Goal: Use online tool/utility: Utilize a website feature to perform a specific function

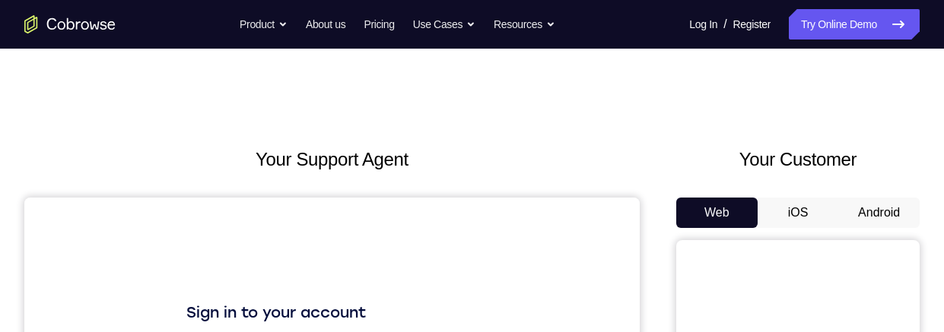
click at [879, 210] on button "Android" at bounding box center [878, 213] width 81 height 30
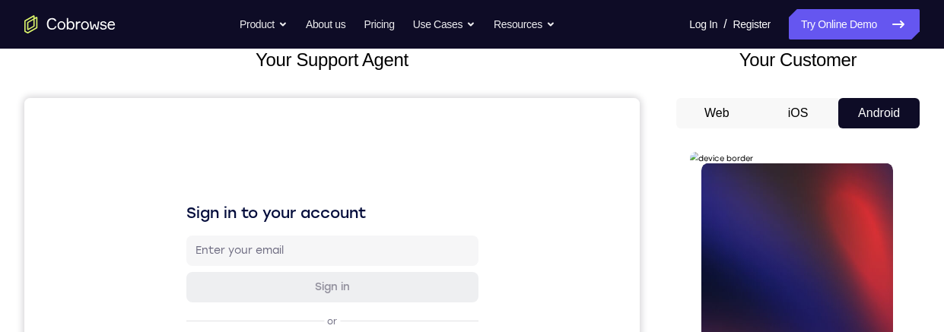
scroll to position [217, 0]
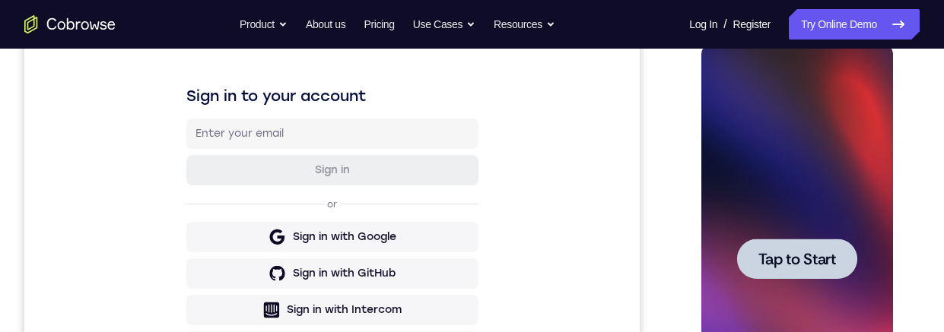
click at [820, 260] on span "Tap to Start" at bounding box center [797, 259] width 78 height 15
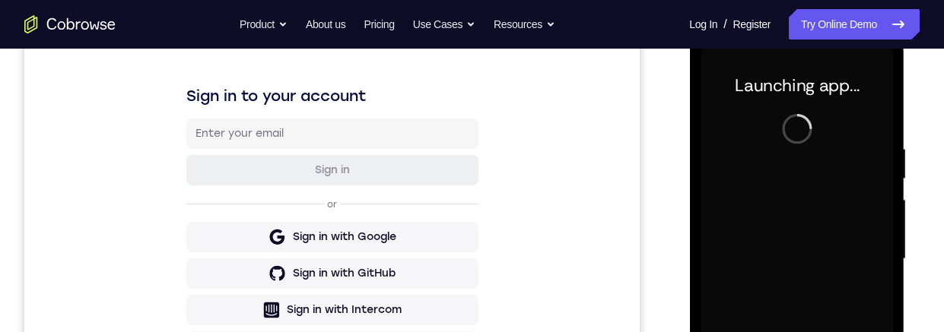
scroll to position [359, 0]
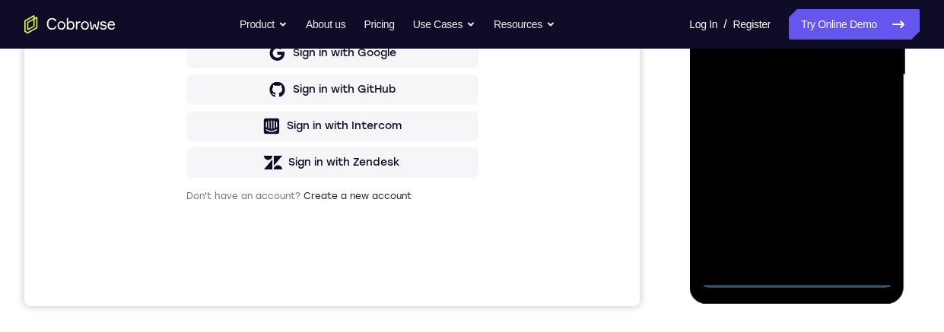
click at [794, 281] on div at bounding box center [797, 75] width 192 height 426
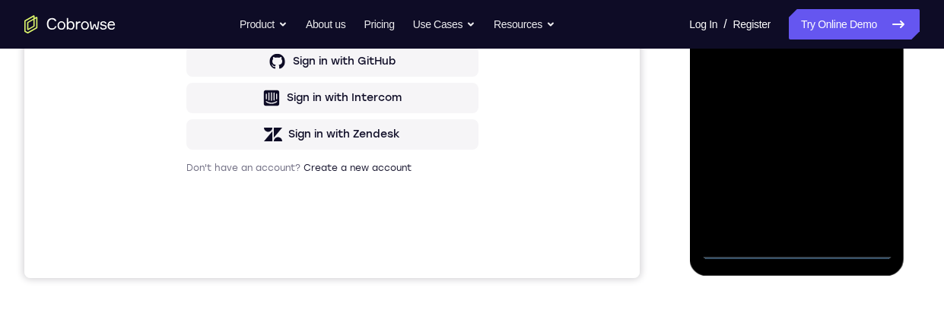
click at [861, 180] on div at bounding box center [797, 47] width 192 height 426
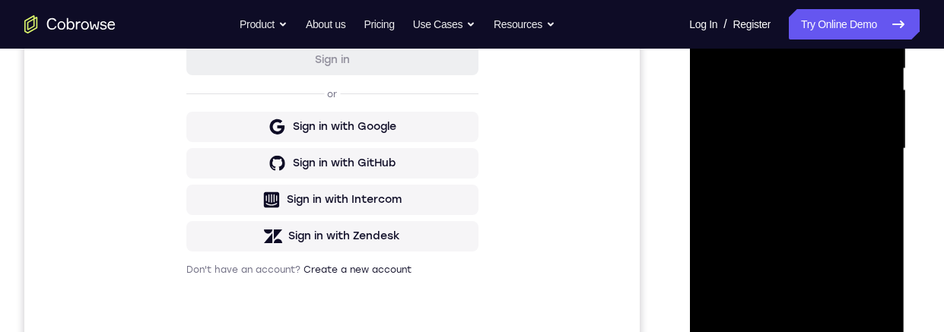
scroll to position [247, 0]
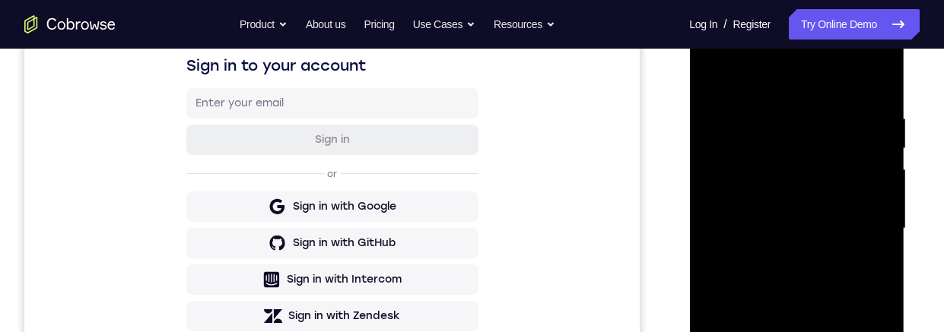
click at [795, 84] on div at bounding box center [797, 229] width 192 height 426
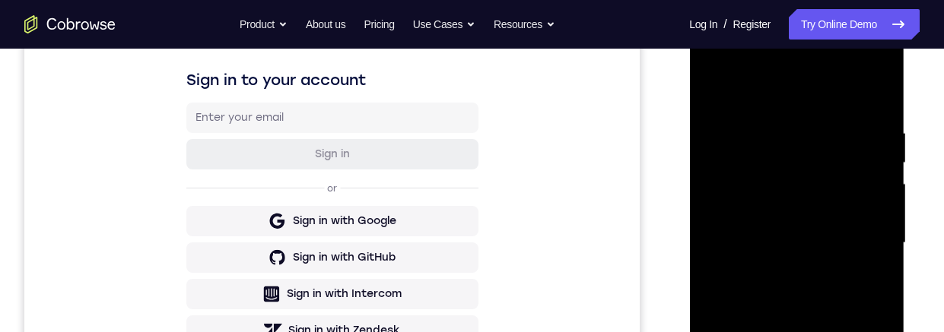
click at [860, 238] on div at bounding box center [797, 243] width 192 height 426
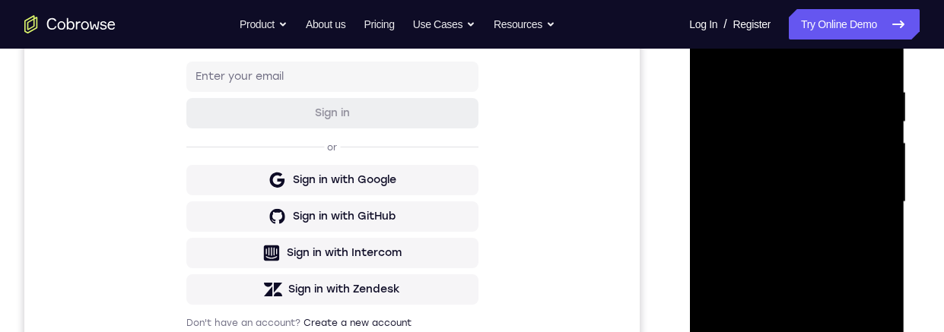
scroll to position [379, 0]
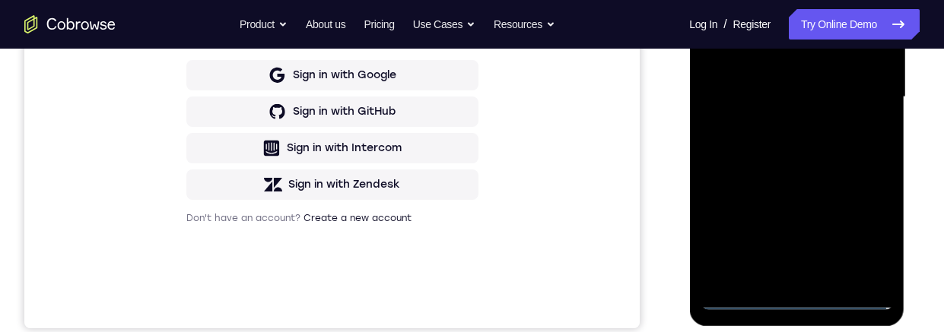
click at [777, 276] on div at bounding box center [797, 97] width 192 height 426
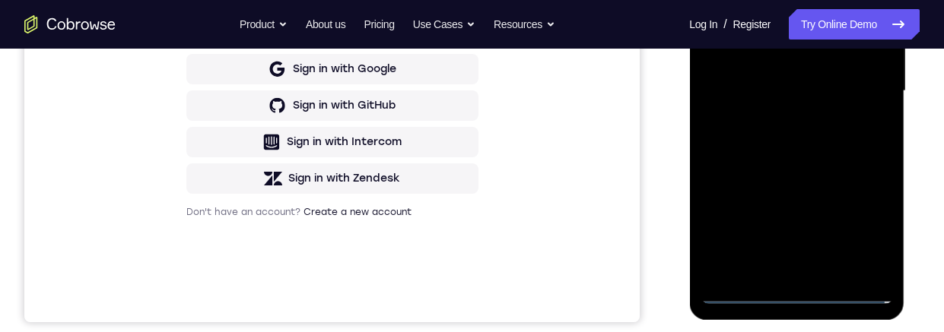
click at [854, 72] on div at bounding box center [797, 91] width 192 height 426
click at [820, 64] on div at bounding box center [797, 91] width 192 height 426
click at [827, 90] on div at bounding box center [797, 91] width 192 height 426
click at [824, 144] on div at bounding box center [797, 91] width 192 height 426
click at [812, 131] on div at bounding box center [797, 91] width 192 height 426
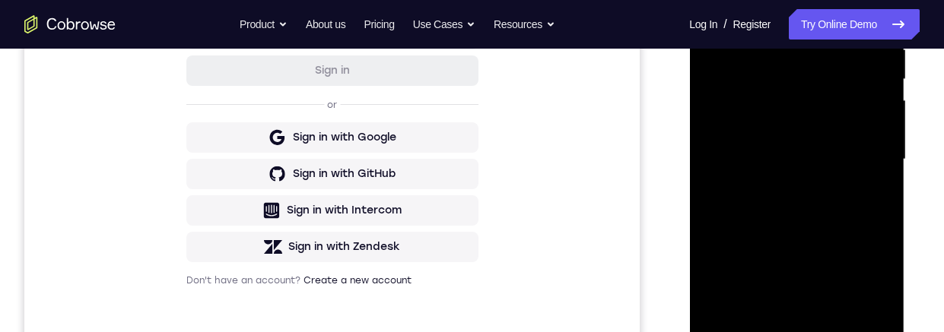
scroll to position [331, 0]
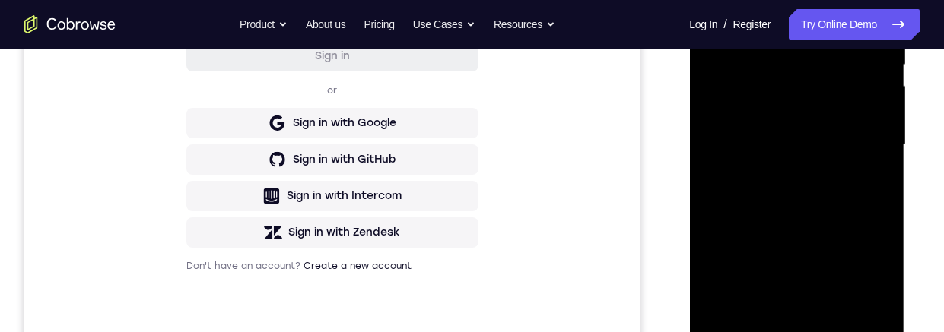
click at [850, 205] on div at bounding box center [797, 145] width 192 height 426
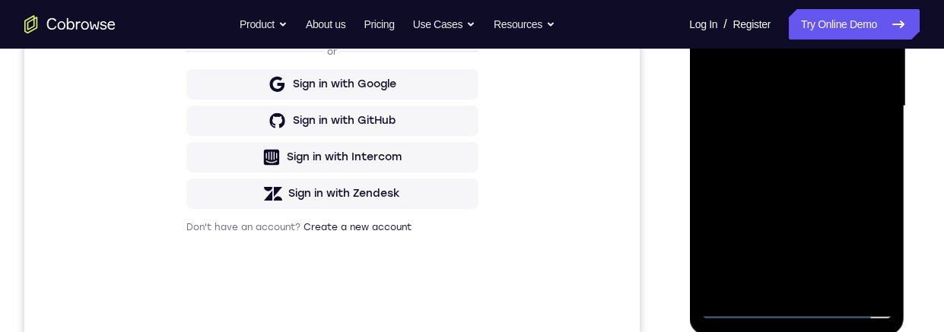
click at [831, 280] on div at bounding box center [797, 106] width 192 height 426
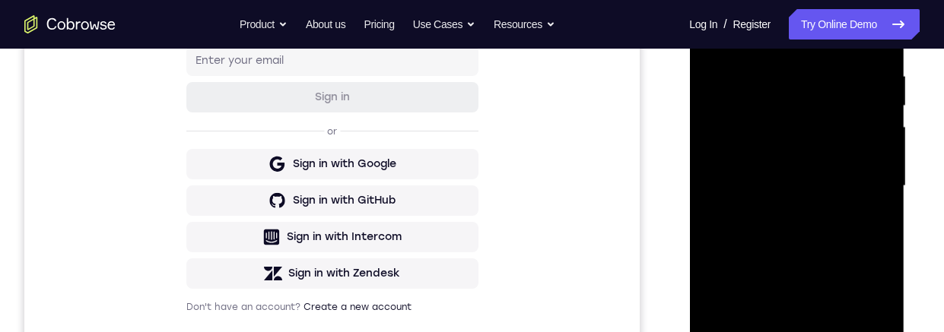
click at [719, 135] on div at bounding box center [797, 186] width 192 height 426
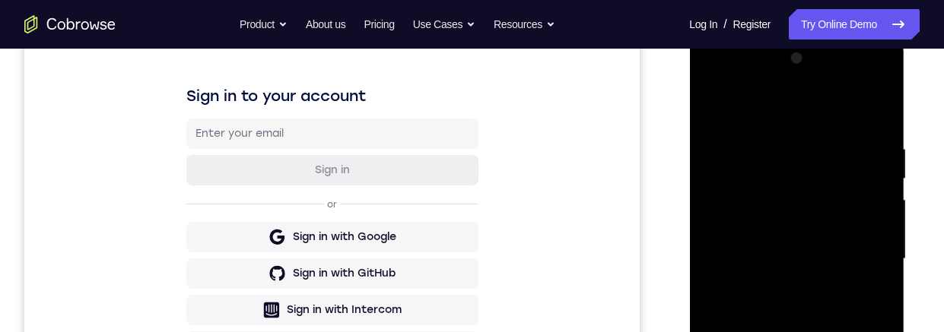
click at [858, 79] on div at bounding box center [797, 259] width 192 height 426
click at [710, 78] on div at bounding box center [797, 259] width 192 height 426
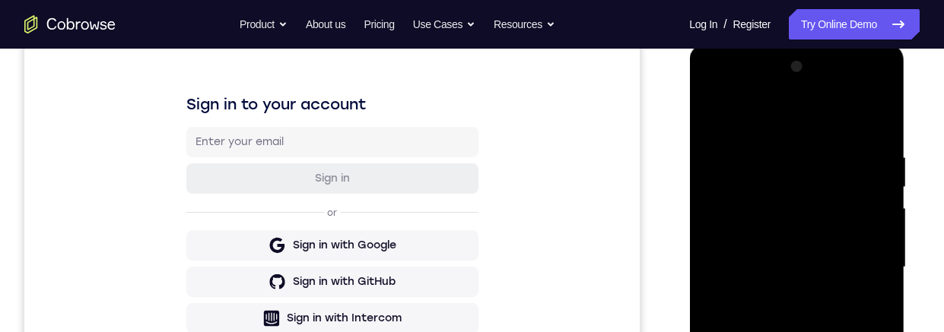
click at [727, 221] on div at bounding box center [797, 268] width 192 height 426
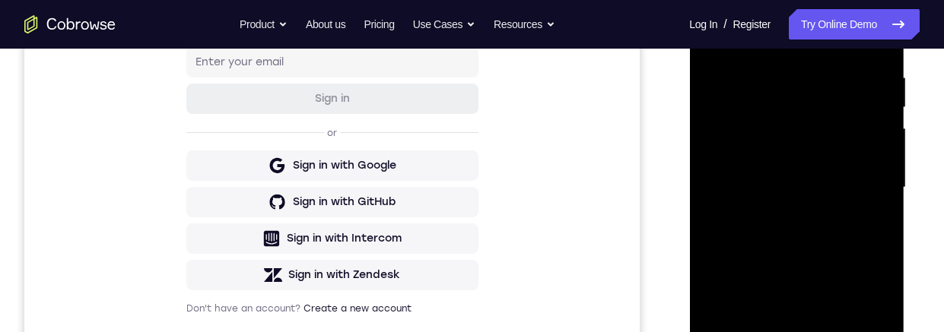
click at [832, 231] on div at bounding box center [797, 188] width 192 height 426
click at [828, 144] on div at bounding box center [797, 188] width 192 height 426
click at [834, 173] on div at bounding box center [797, 188] width 192 height 426
click at [834, 224] on div at bounding box center [797, 188] width 192 height 426
click at [823, 138] on div at bounding box center [797, 188] width 192 height 426
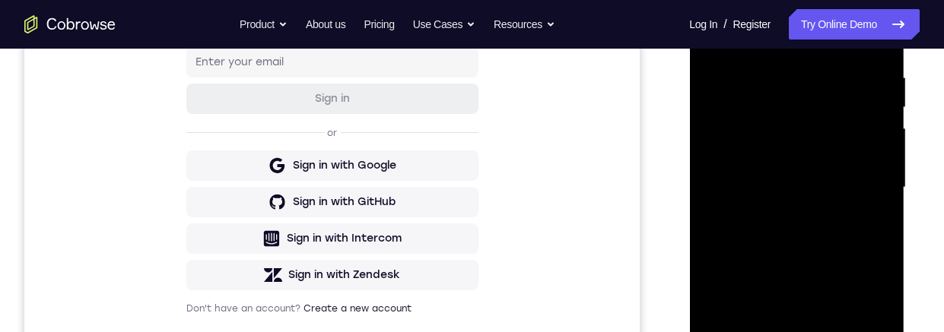
click at [836, 176] on div at bounding box center [797, 188] width 192 height 426
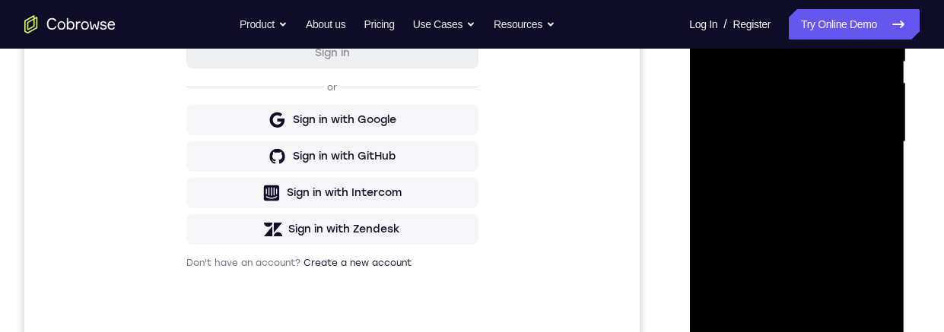
scroll to position [368, 0]
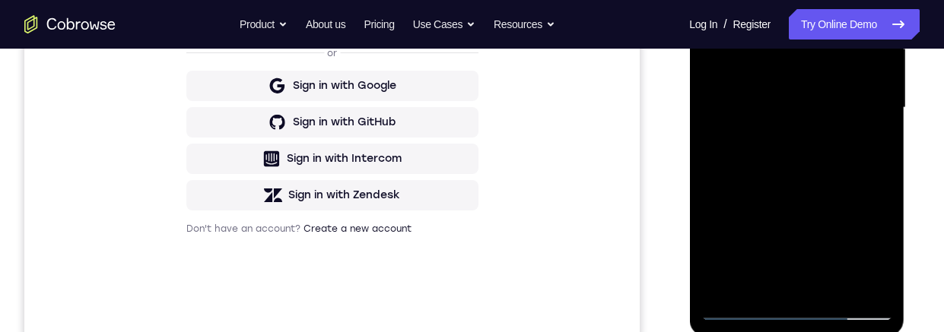
click at [831, 287] on div at bounding box center [797, 108] width 192 height 426
click at [829, 184] on div at bounding box center [797, 108] width 192 height 426
click at [831, 130] on div at bounding box center [797, 108] width 192 height 426
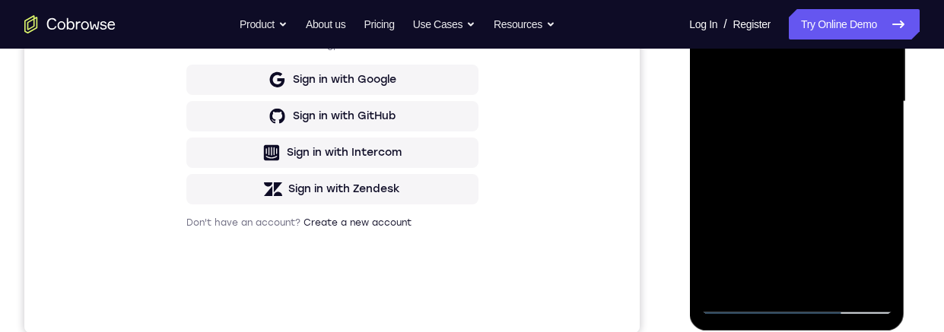
scroll to position [373, 0]
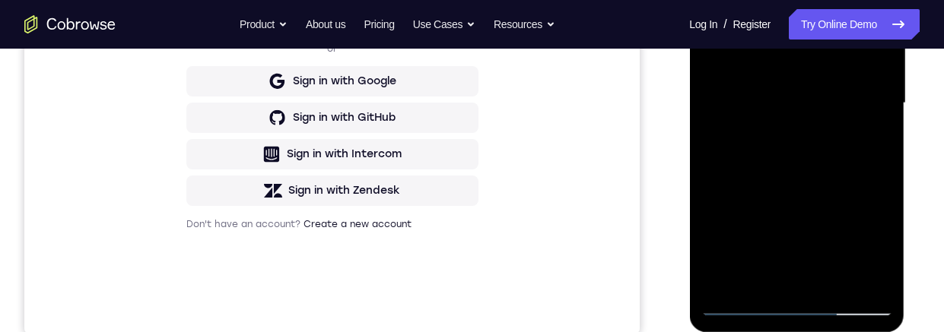
click at [820, 155] on div at bounding box center [797, 103] width 192 height 426
click at [864, 159] on div at bounding box center [797, 103] width 192 height 426
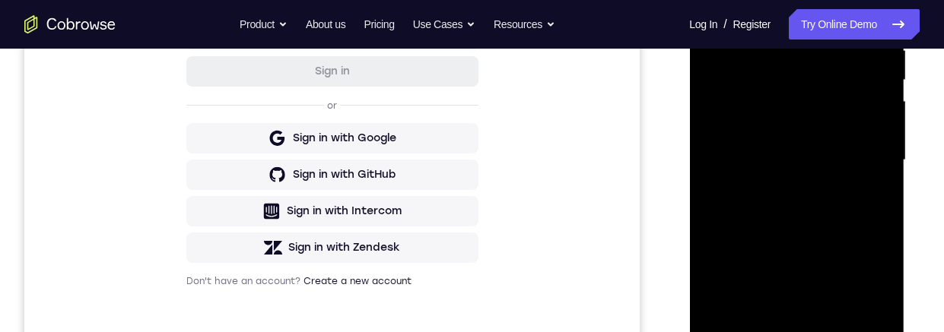
click at [828, 113] on div at bounding box center [797, 161] width 192 height 426
click at [863, 242] on div at bounding box center [797, 161] width 192 height 426
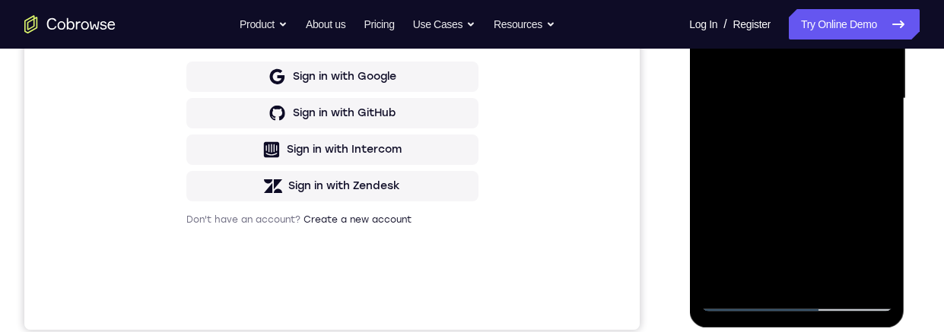
click at [764, 272] on div at bounding box center [797, 99] width 192 height 426
click at [839, 188] on div at bounding box center [797, 99] width 192 height 426
click at [842, 186] on div at bounding box center [797, 99] width 192 height 426
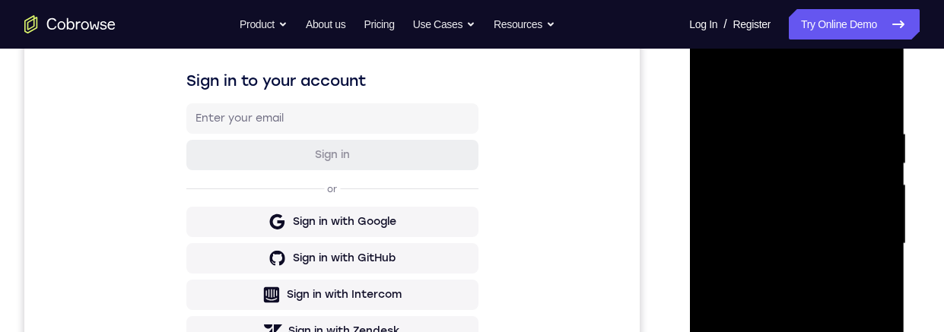
click at [823, 149] on div at bounding box center [797, 244] width 192 height 426
click at [863, 234] on div at bounding box center [797, 244] width 192 height 426
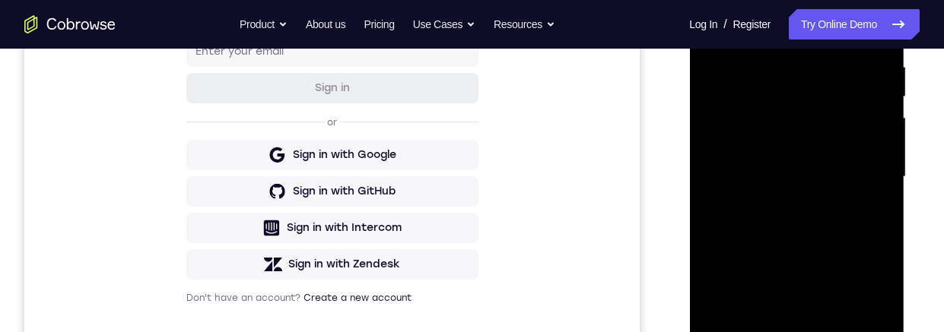
scroll to position [385, 0]
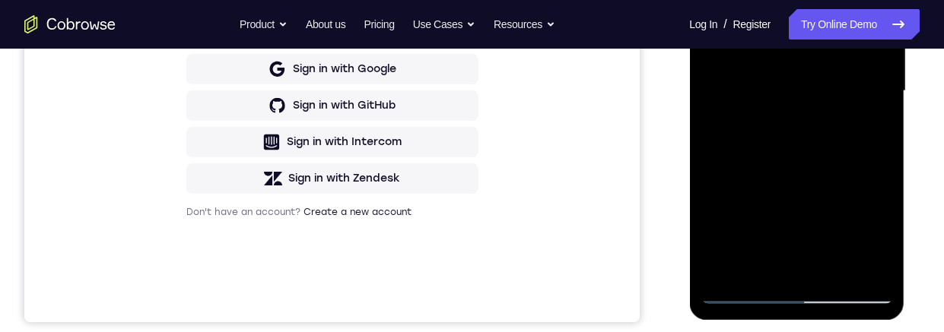
click at [758, 267] on div at bounding box center [797, 91] width 192 height 426
click at [717, 178] on div at bounding box center [797, 91] width 192 height 426
click at [707, 0] on div at bounding box center [797, 91] width 192 height 426
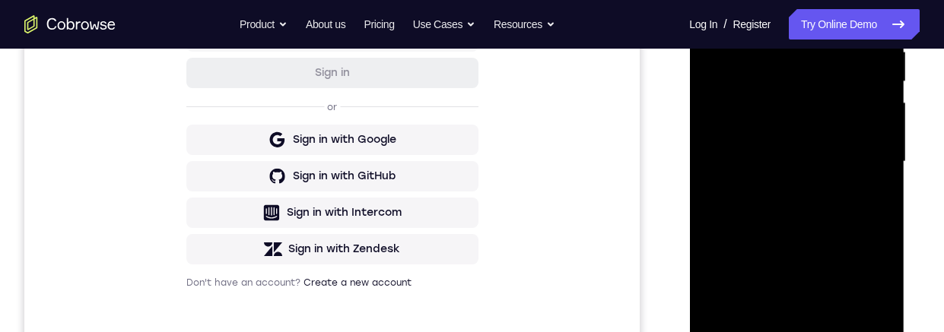
click at [809, 220] on div at bounding box center [797, 162] width 192 height 426
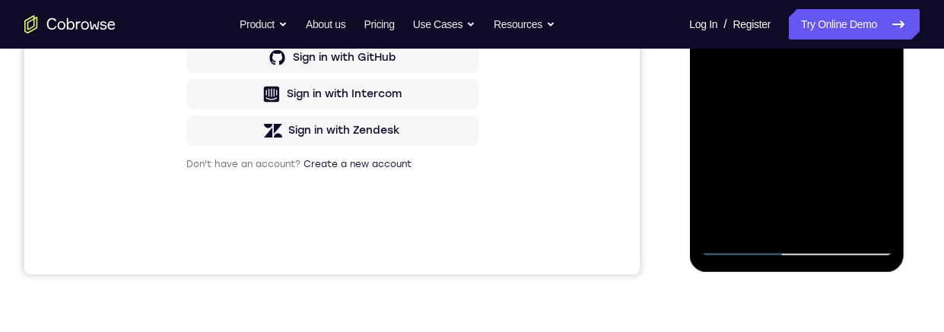
click at [879, 184] on div at bounding box center [797, 43] width 192 height 426
click at [879, 189] on div at bounding box center [797, 43] width 192 height 426
click at [876, 189] on div at bounding box center [797, 43] width 192 height 426
click at [877, 190] on div at bounding box center [797, 43] width 192 height 426
click at [878, 190] on div at bounding box center [797, 43] width 192 height 426
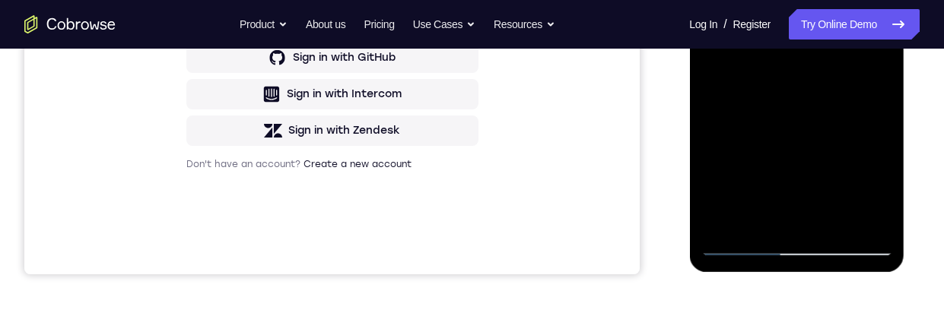
click at [878, 189] on div at bounding box center [797, 43] width 192 height 426
click at [879, 189] on div at bounding box center [797, 43] width 192 height 426
click at [878, 189] on div at bounding box center [797, 43] width 192 height 426
click at [876, 192] on div at bounding box center [797, 43] width 192 height 426
click at [876, 191] on div at bounding box center [797, 43] width 192 height 426
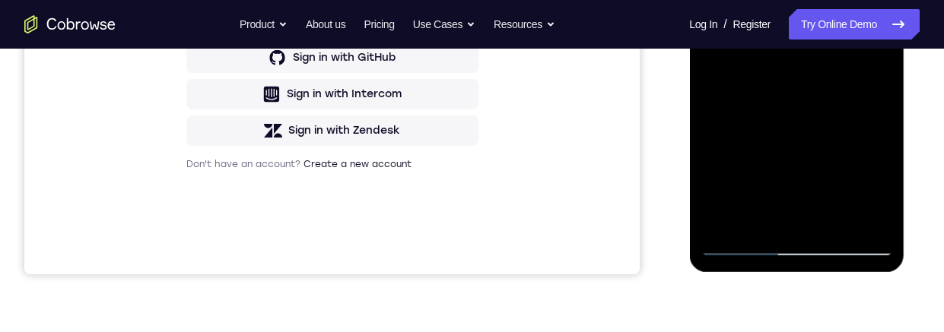
scroll to position [365, 0]
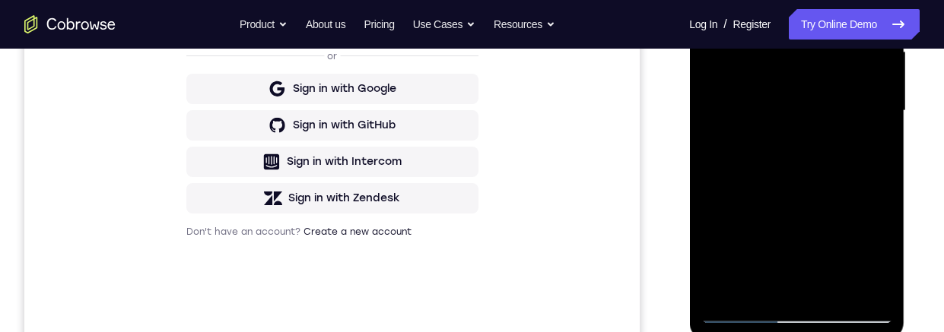
click at [876, 260] on div at bounding box center [797, 111] width 192 height 426
click at [879, 259] on div at bounding box center [797, 111] width 192 height 426
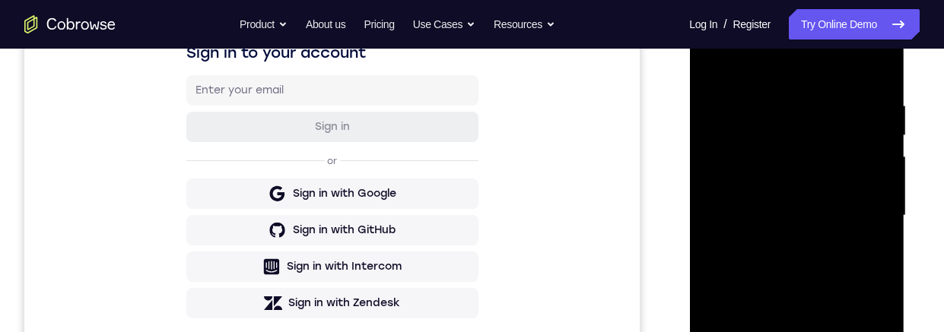
click at [707, 66] on div at bounding box center [797, 216] width 192 height 426
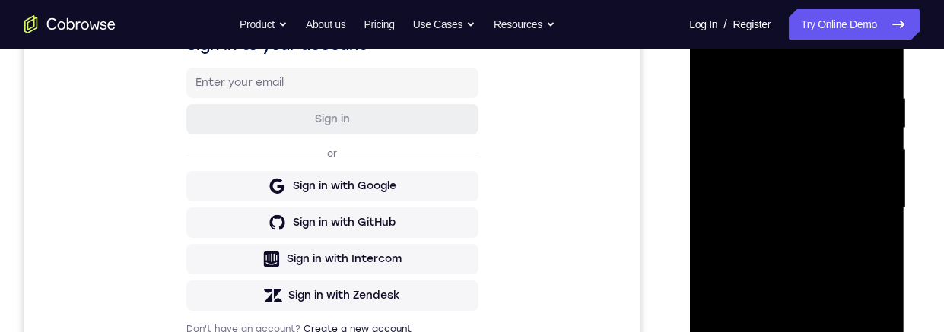
click at [813, 266] on div at bounding box center [797, 208] width 192 height 426
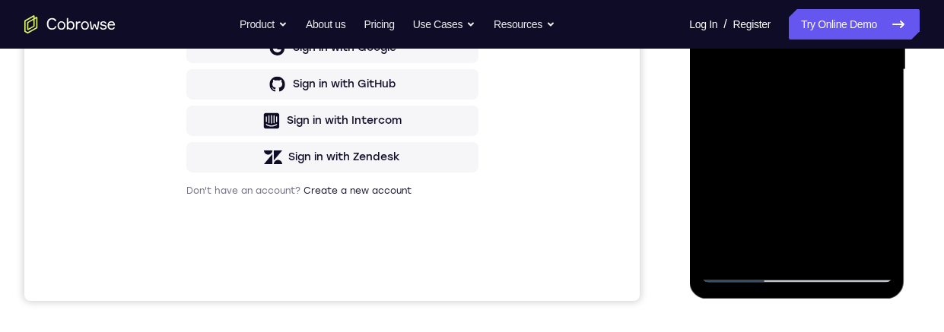
click at [870, 106] on div at bounding box center [797, 70] width 192 height 426
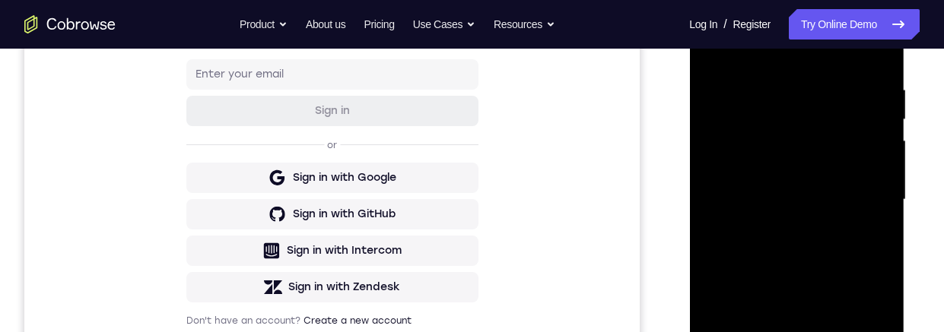
scroll to position [245, 0]
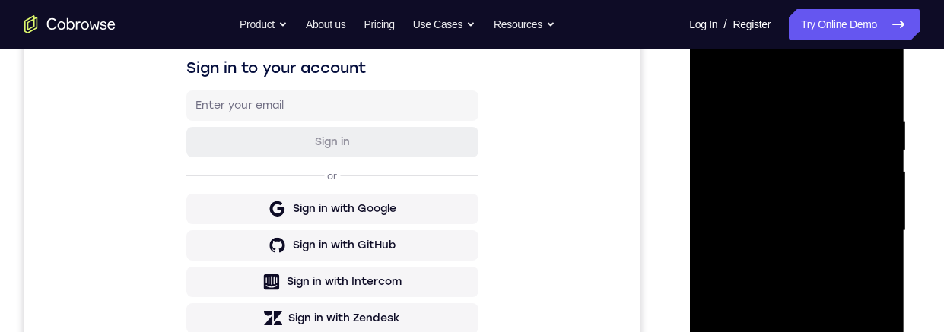
click at [710, 77] on div at bounding box center [797, 231] width 192 height 426
click at [806, 253] on div at bounding box center [797, 233] width 192 height 426
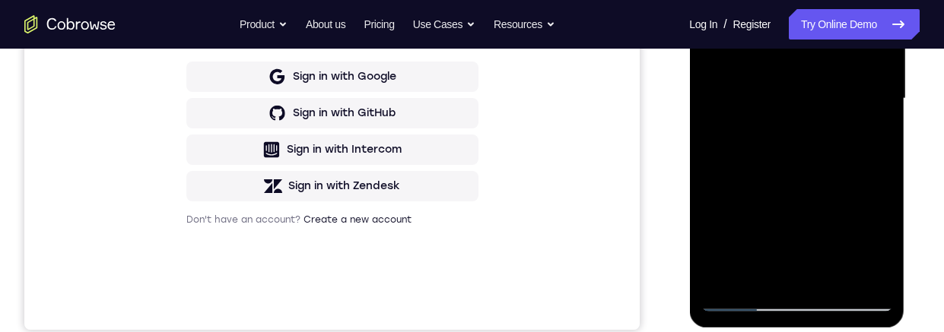
scroll to position [404, 0]
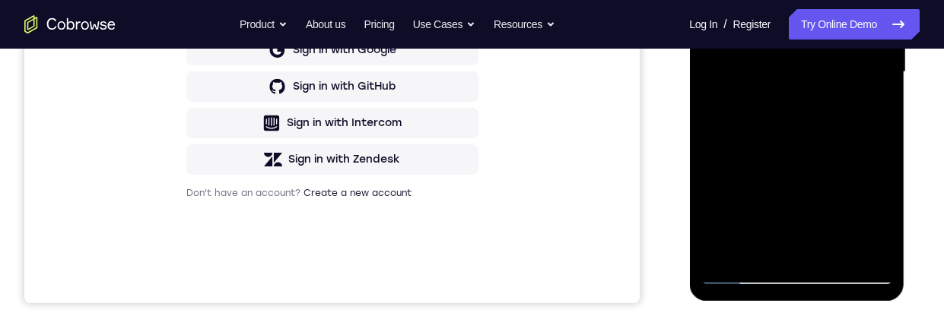
click at [809, 3] on div at bounding box center [797, 72] width 192 height 426
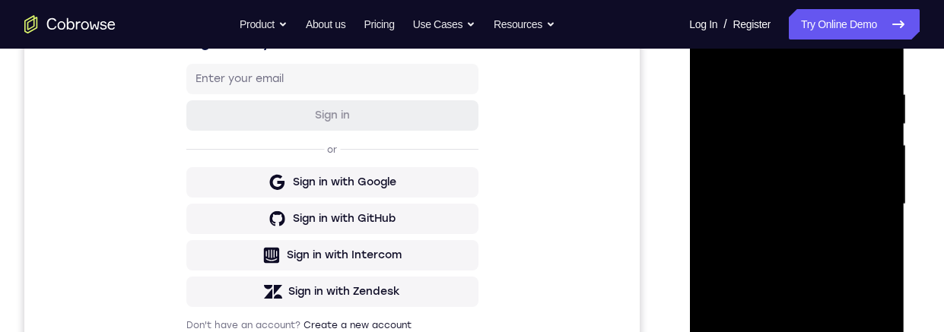
click at [843, 259] on div at bounding box center [797, 205] width 192 height 426
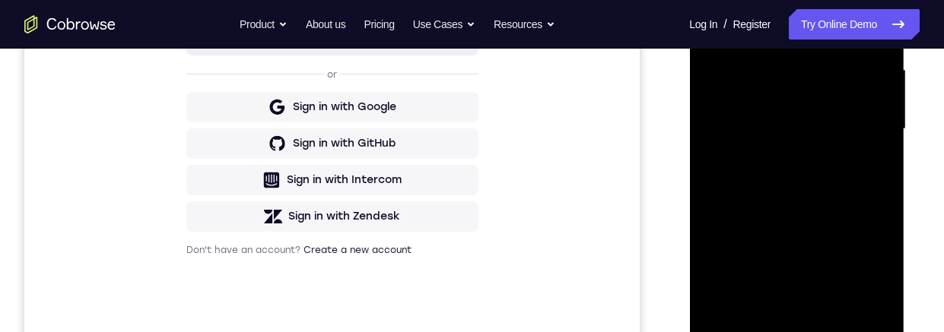
scroll to position [332, 0]
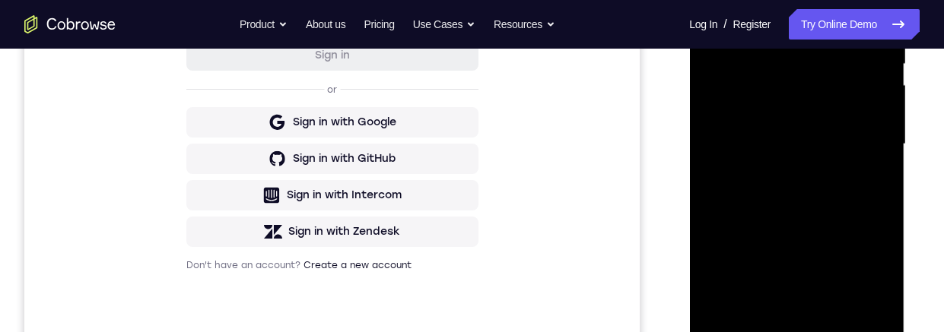
click at [713, 0] on div at bounding box center [797, 145] width 192 height 426
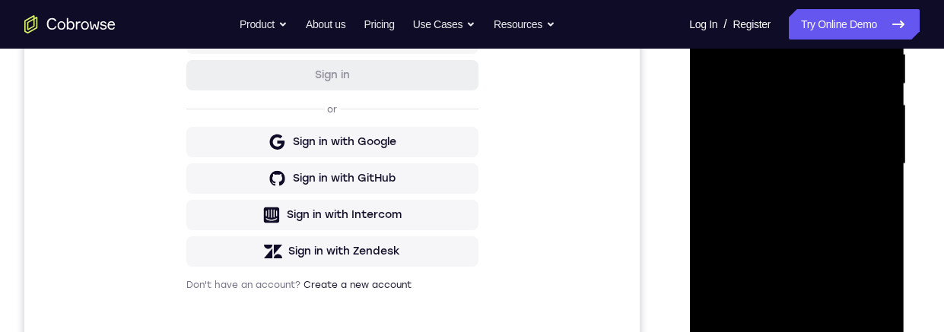
scroll to position [262, 0]
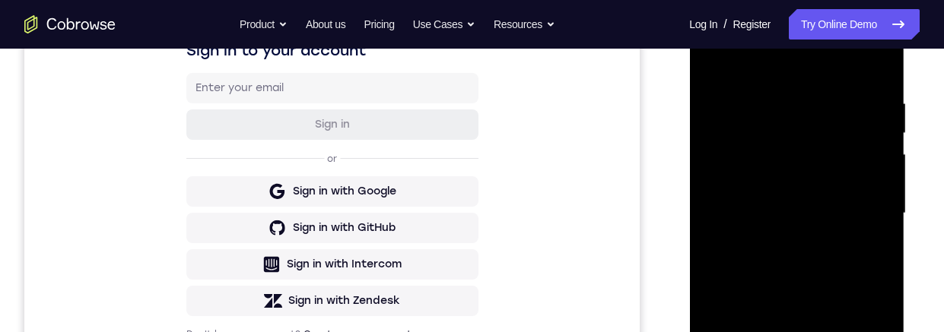
click at [881, 162] on div at bounding box center [797, 214] width 192 height 426
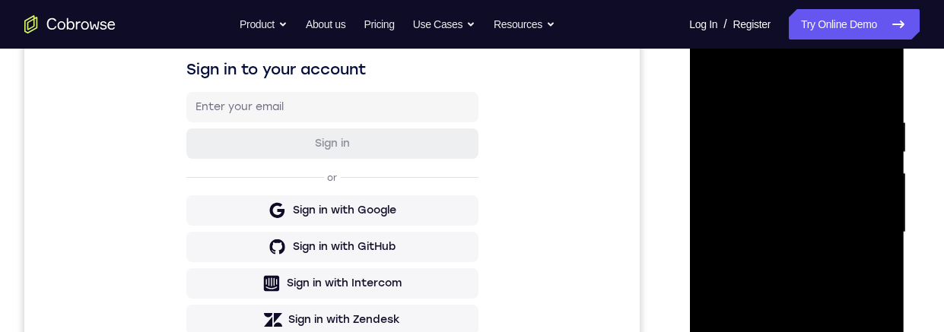
click at [719, 81] on div at bounding box center [797, 233] width 192 height 426
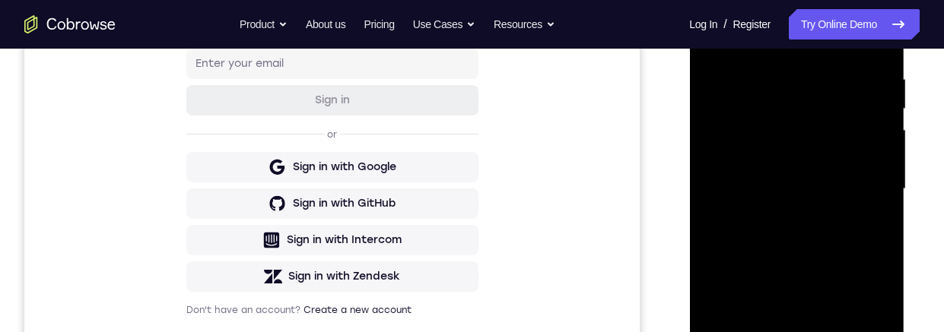
click at [829, 332] on div at bounding box center [797, 189] width 192 height 426
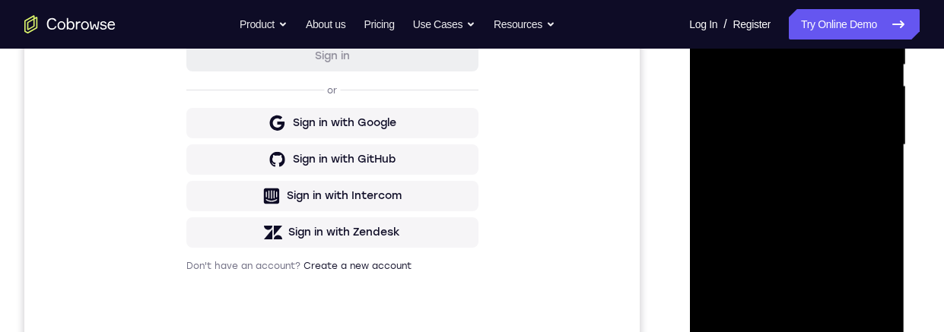
click at [810, 125] on div at bounding box center [797, 145] width 192 height 426
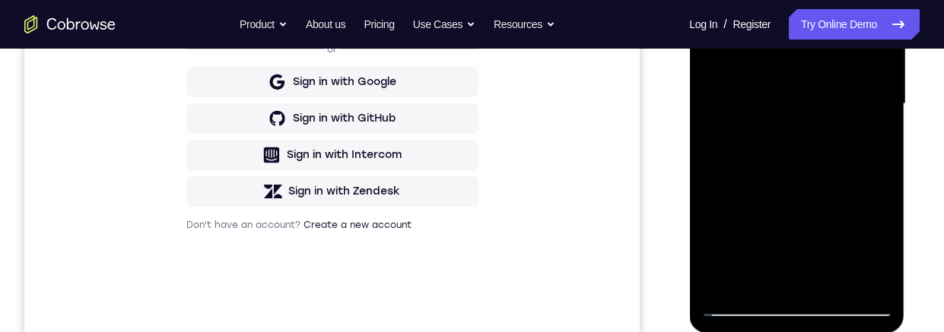
scroll to position [383, 0]
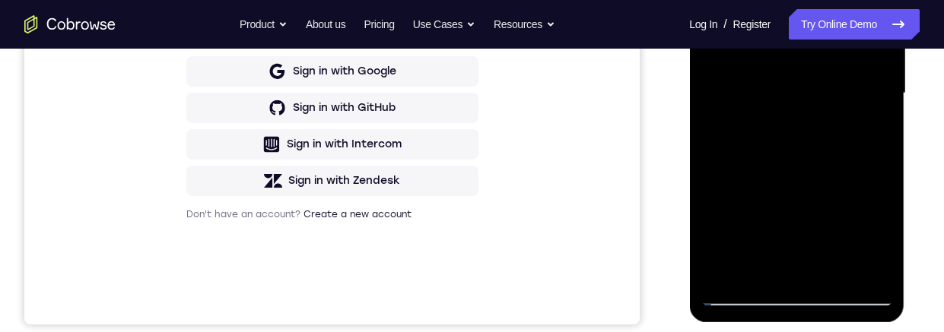
click at [797, 236] on div at bounding box center [797, 94] width 192 height 426
click at [841, 240] on div at bounding box center [797, 94] width 192 height 426
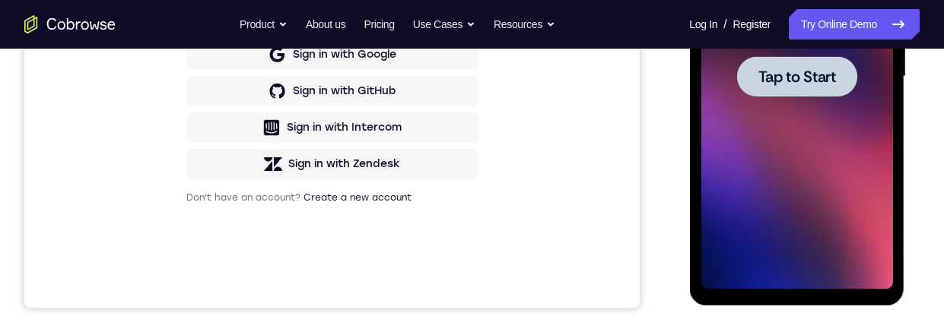
click at [826, 69] on span "Tap to Start" at bounding box center [797, 76] width 78 height 15
click at [823, 74] on span "Tap to Start" at bounding box center [797, 76] width 78 height 15
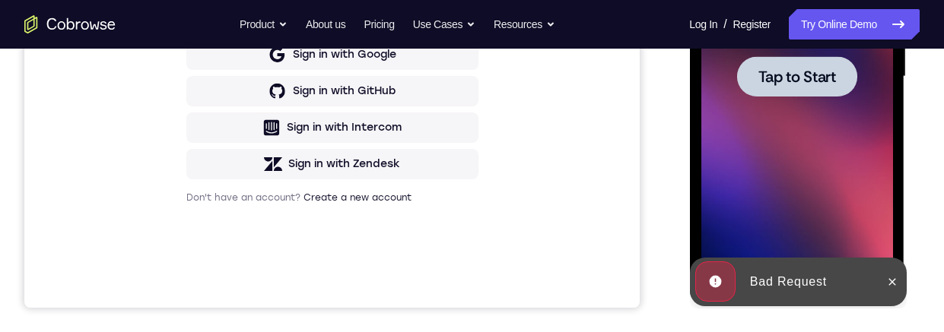
click at [811, 69] on span "Tap to Start" at bounding box center [797, 76] width 78 height 15
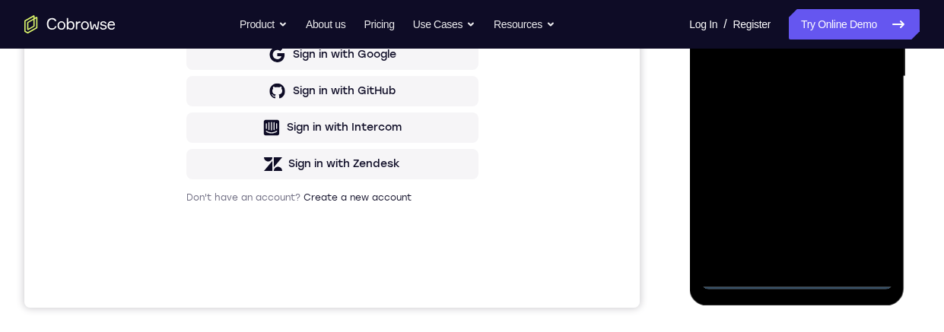
click at [800, 285] on div at bounding box center [797, 77] width 192 height 426
click at [866, 213] on div at bounding box center [797, 77] width 192 height 426
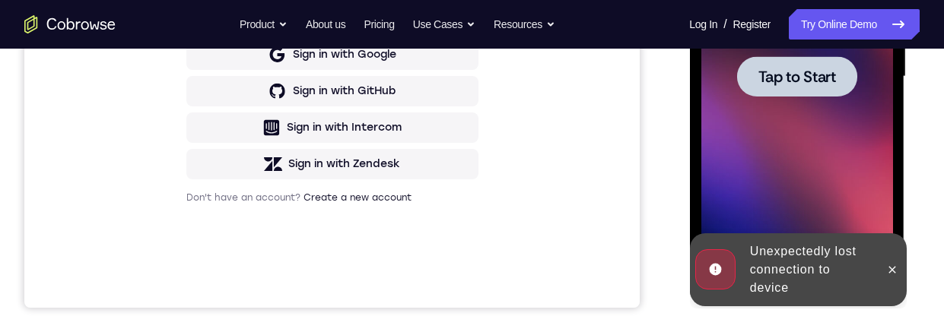
scroll to position [0, 0]
